Goal: Book appointment/travel/reservation

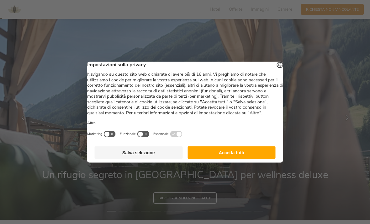
click at [169, 158] on button "Salva selezione" at bounding box center [139, 152] width 88 height 13
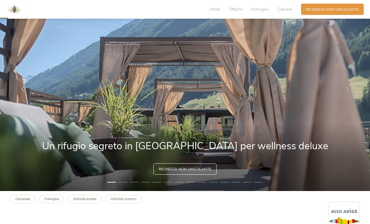
scroll to position [37, 0]
click at [347, 91] on icon at bounding box center [347, 88] width 6 height 6
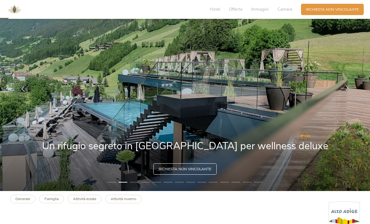
click at [347, 91] on icon at bounding box center [347, 88] width 6 height 6
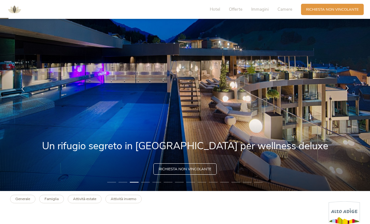
click at [344, 91] on icon at bounding box center [347, 88] width 6 height 6
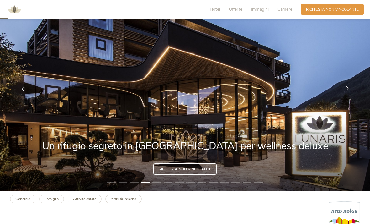
click at [341, 97] on div at bounding box center [347, 89] width 16 height 16
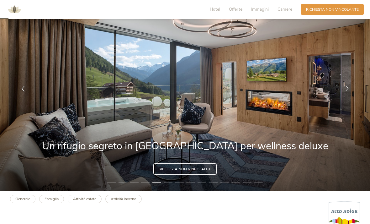
click at [344, 91] on icon at bounding box center [347, 88] width 6 height 6
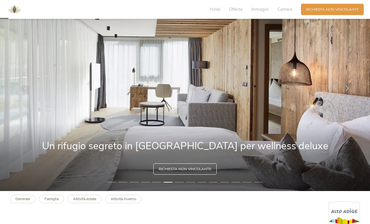
click at [344, 96] on div at bounding box center [347, 89] width 16 height 16
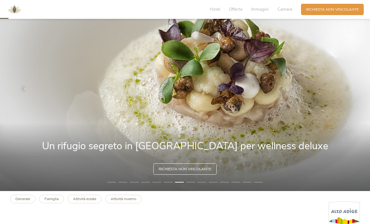
click at [342, 93] on div at bounding box center [347, 89] width 16 height 16
click at [347, 91] on icon at bounding box center [347, 88] width 6 height 6
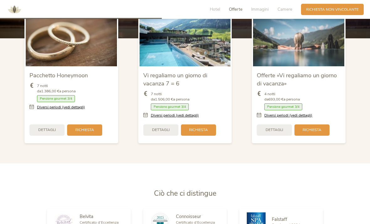
scroll to position [695, 0]
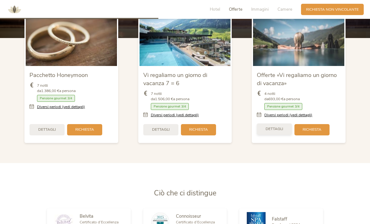
click at [275, 129] on span "Dettagli" at bounding box center [275, 128] width 18 height 5
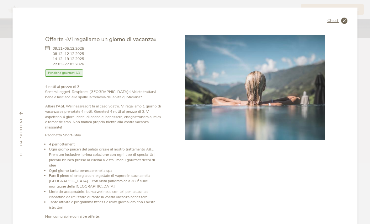
click at [341, 18] on icon at bounding box center [344, 21] width 6 height 6
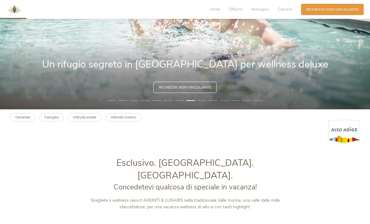
scroll to position [113, 0]
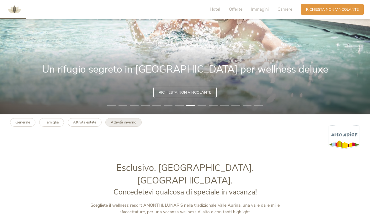
click at [116, 126] on link "Attività inverno" at bounding box center [123, 122] width 36 height 8
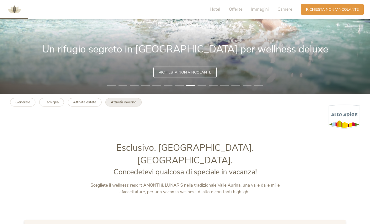
scroll to position [133, 0]
